Goal: Book appointment/travel/reservation

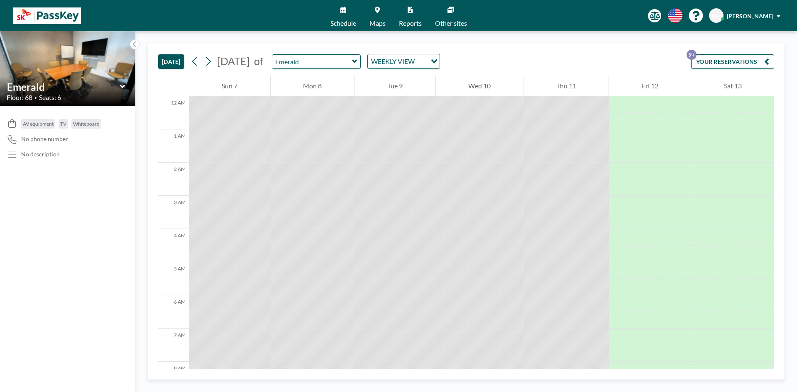
scroll to position [432, 0]
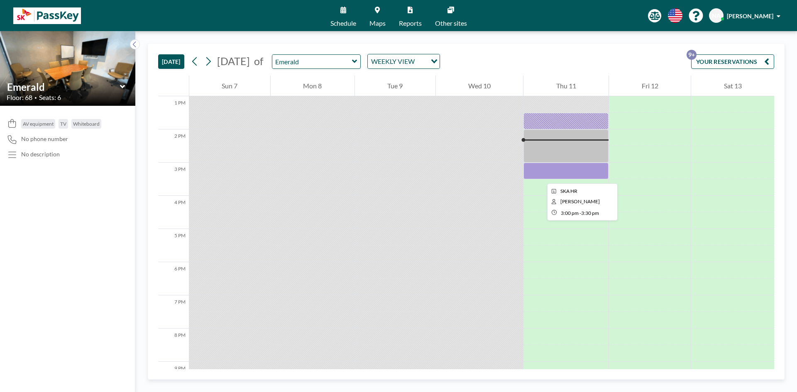
click at [541, 176] on div at bounding box center [566, 171] width 85 height 17
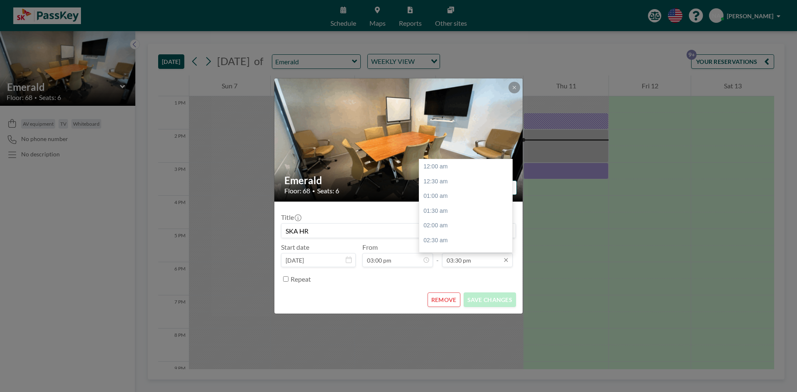
scroll to position [458, 0]
click at [440, 182] on div "04:00 pm" at bounding box center [467, 181] width 97 height 15
type input "04:00 pm"
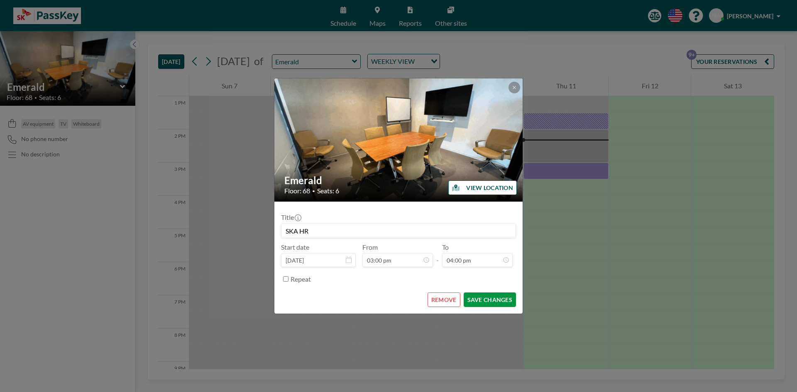
scroll to position [0, 0]
click at [482, 300] on button "SAVE CHANGES" at bounding box center [490, 300] width 52 height 15
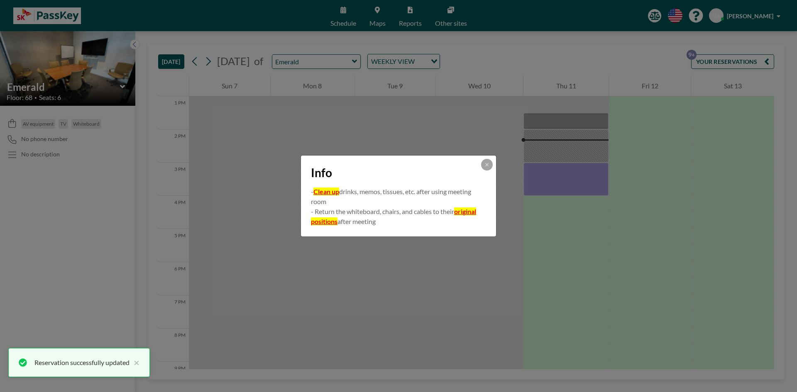
click at [487, 162] on button at bounding box center [487, 165] width 12 height 12
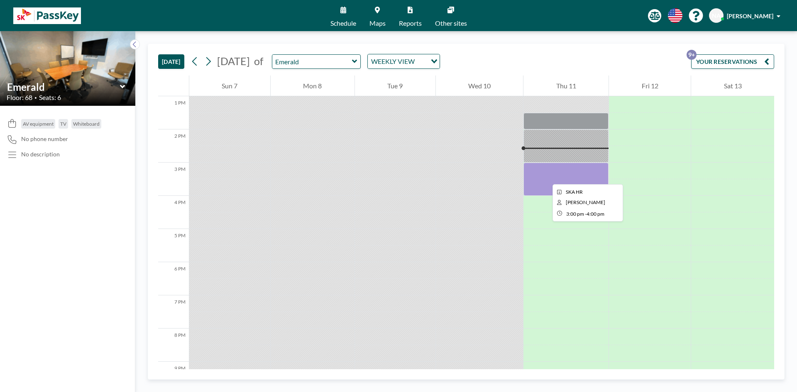
click at [546, 177] on div at bounding box center [566, 179] width 85 height 33
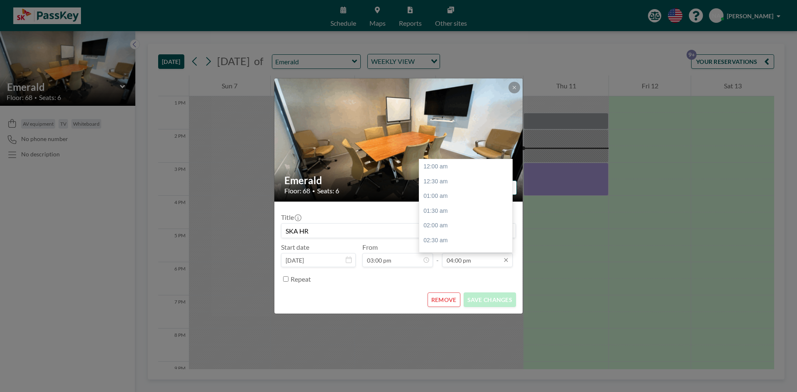
scroll to position [473, 0]
click at [438, 194] on div "05:00 pm" at bounding box center [467, 196] width 97 height 15
type input "05:00 pm"
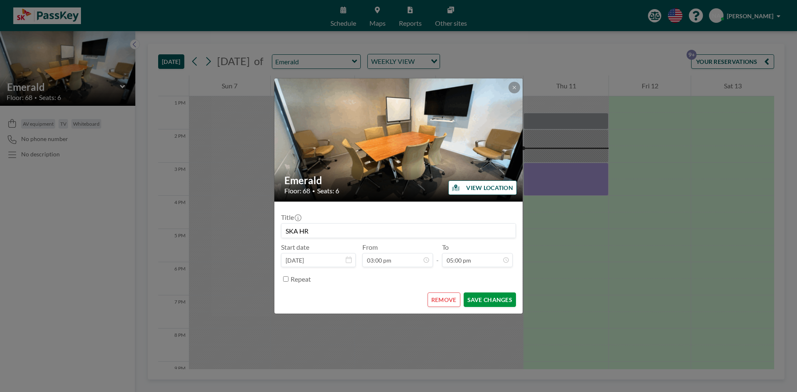
scroll to position [502, 0]
click at [492, 299] on button "SAVE CHANGES" at bounding box center [490, 300] width 52 height 15
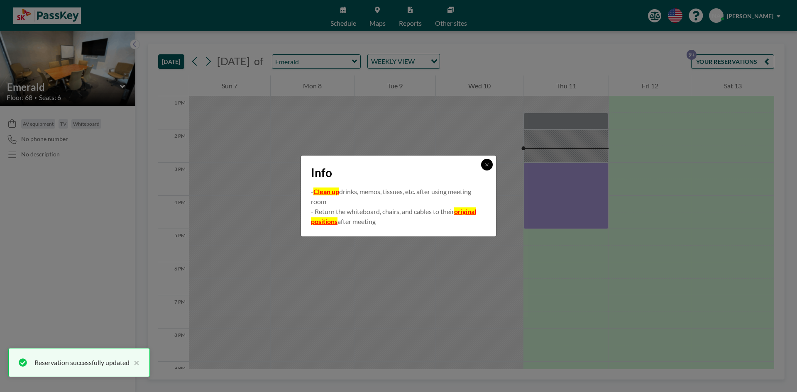
click at [484, 168] on button at bounding box center [487, 165] width 12 height 12
